Goal: Task Accomplishment & Management: Use online tool/utility

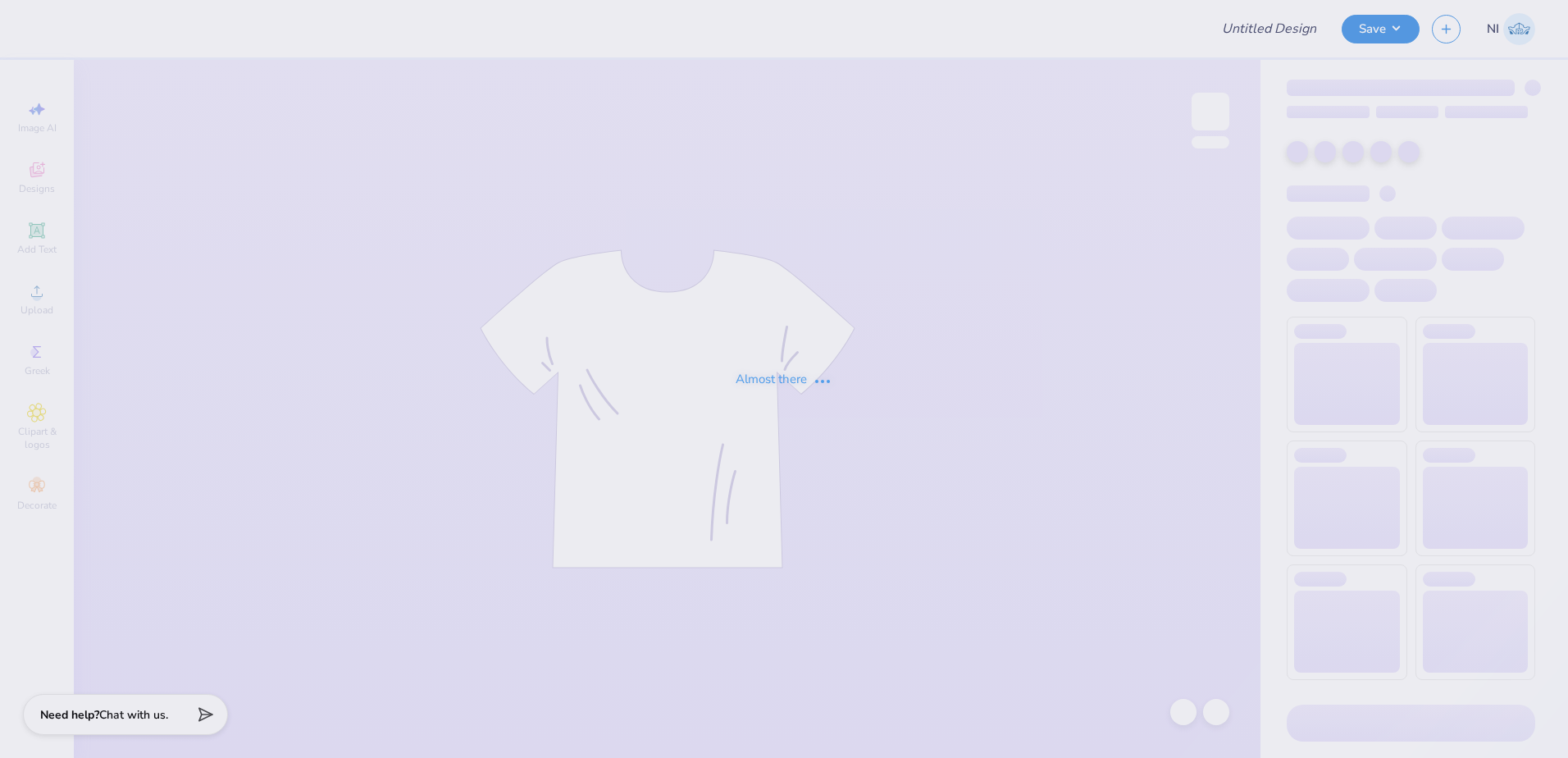
type input "DG Gameday Merch"
type input "Jessica Holliday : Georgia College and State University"
